Goal: Task Accomplishment & Management: Manage account settings

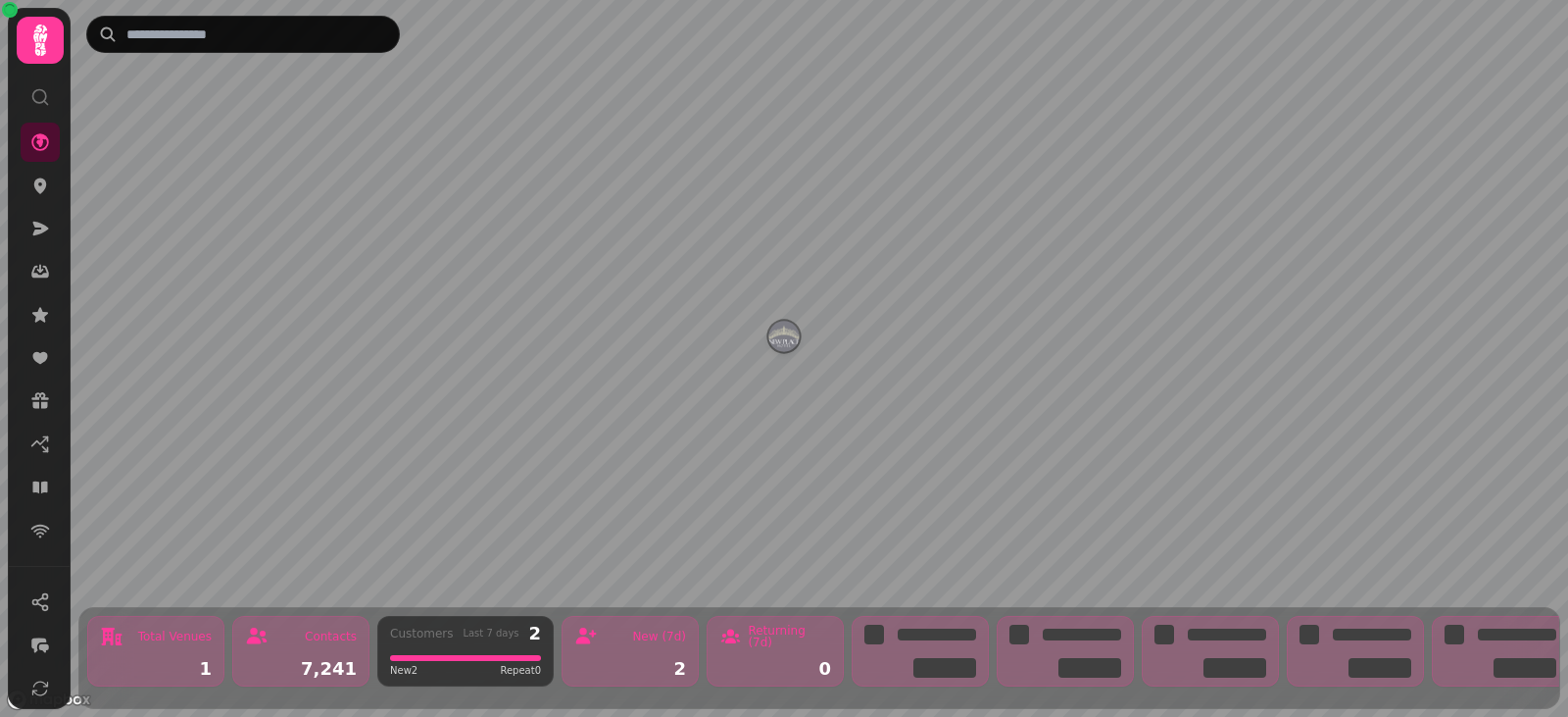
click at [17, 26] on div at bounding box center [41, 41] width 47 height 47
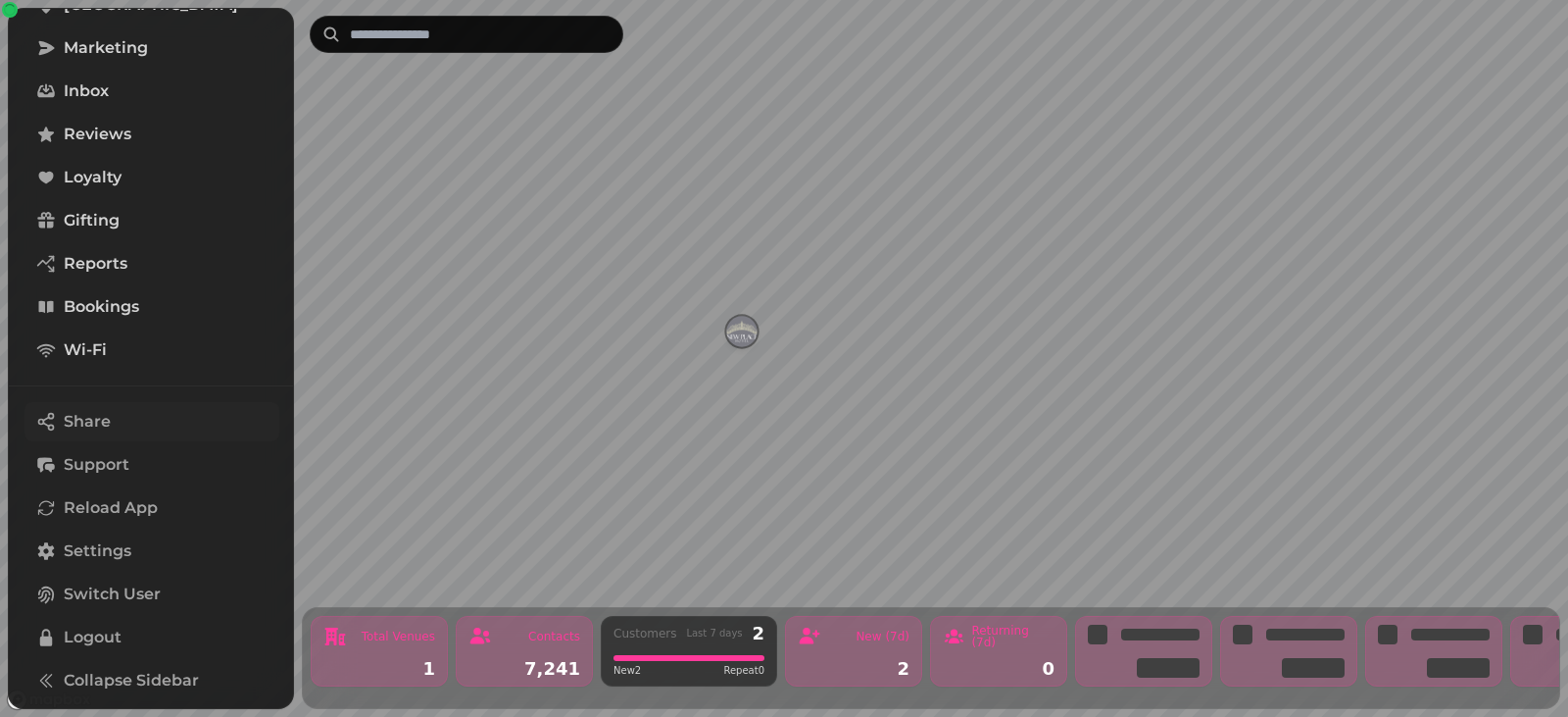
scroll to position [413, 0]
click at [161, 583] on span "Switch User" at bounding box center [112, 594] width 97 height 24
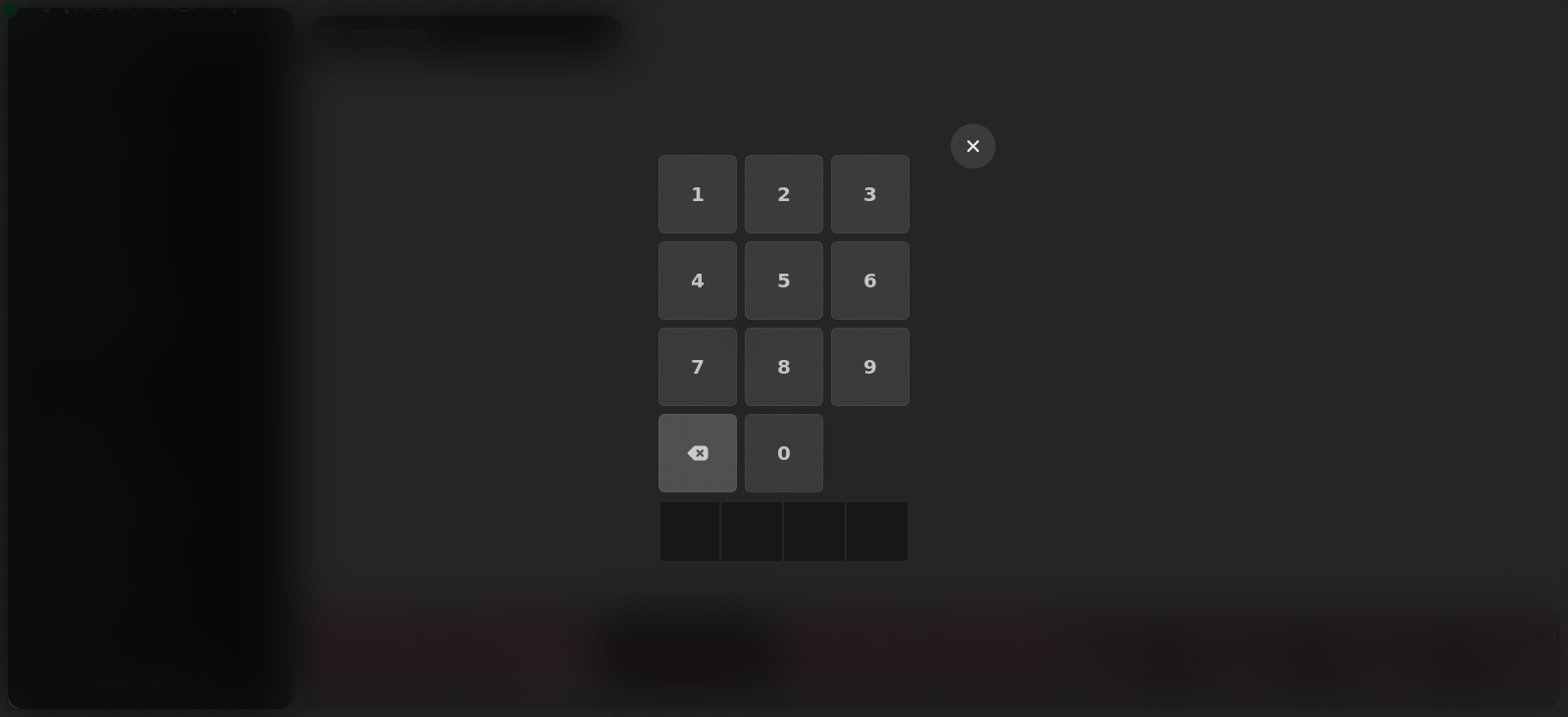
click at [996, 124] on button "button" at bounding box center [974, 146] width 45 height 45
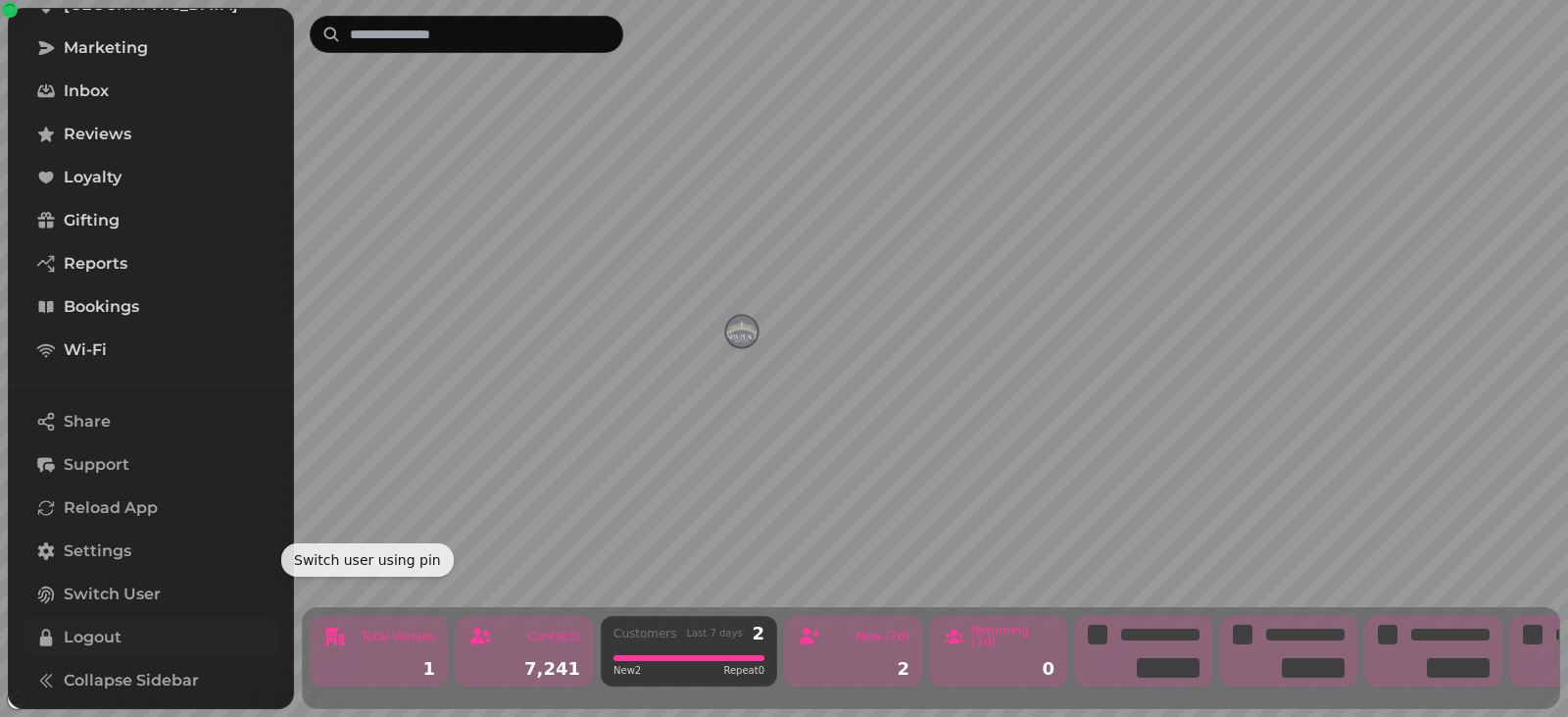
click at [80, 625] on span "Logout" at bounding box center [92, 637] width 57 height 24
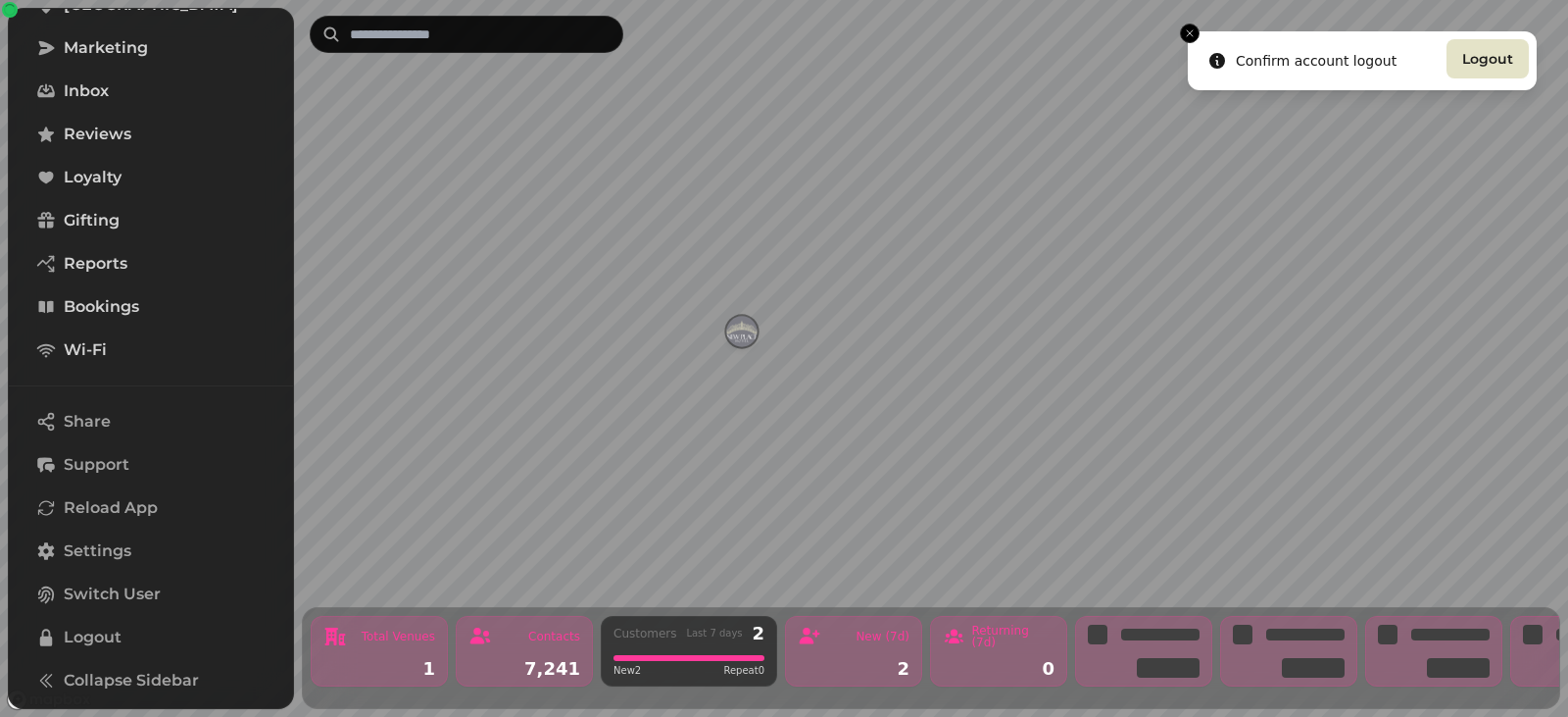
click at [1469, 43] on button "Logout" at bounding box center [1487, 59] width 82 height 40
